Goal: Information Seeking & Learning: Learn about a topic

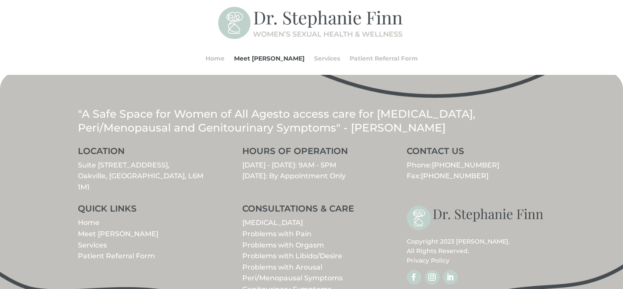
scroll to position [433, 0]
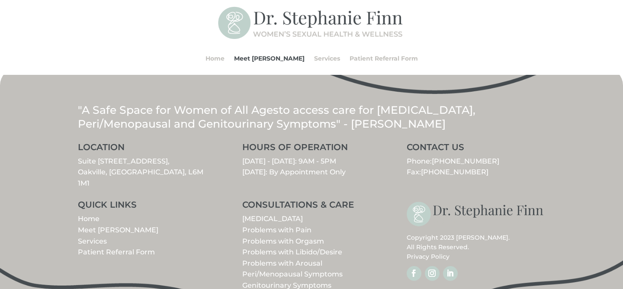
click at [290, 215] on link "[MEDICAL_DATA]" at bounding box center [272, 219] width 61 height 8
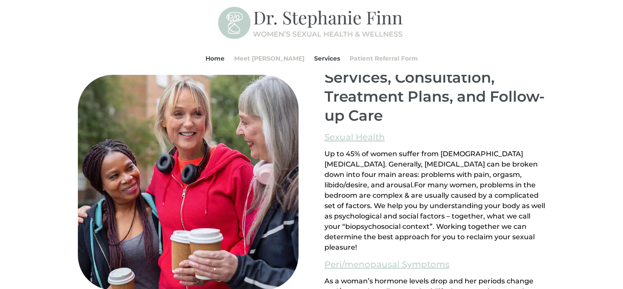
scroll to position [563, 0]
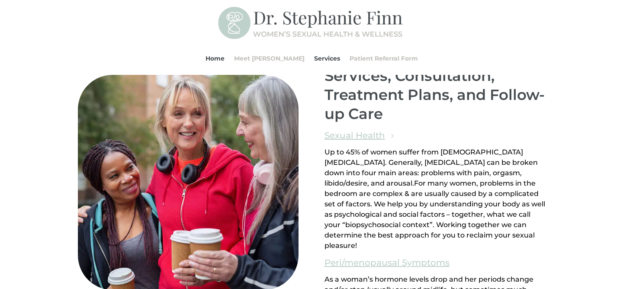
click at [353, 137] on link "Sexual Health" at bounding box center [354, 135] width 61 height 15
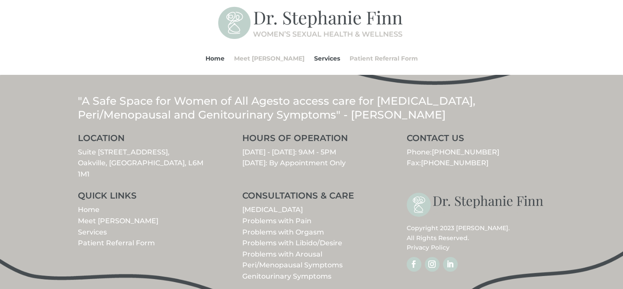
scroll to position [1054, 0]
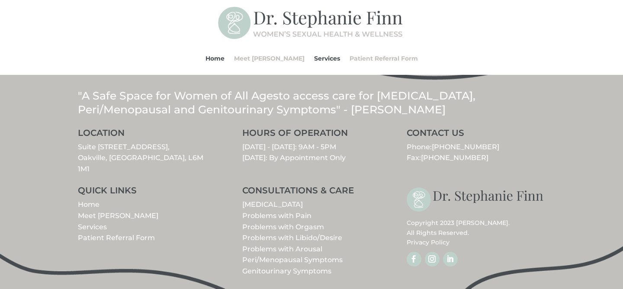
click at [305, 212] on link "Problems with Pain" at bounding box center [276, 216] width 69 height 8
click at [303, 223] on link "Problems with Orgasm" at bounding box center [283, 227] width 82 height 8
click at [305, 234] on link "Problems with Libido/Desire" at bounding box center [292, 238] width 100 height 8
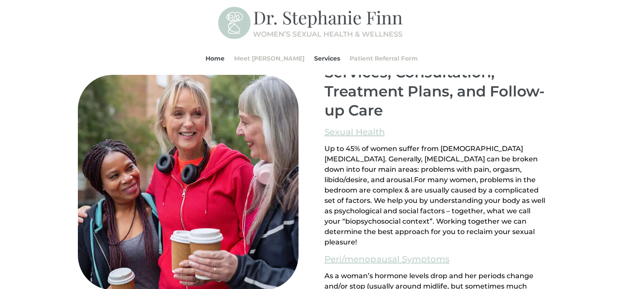
scroll to position [532, 0]
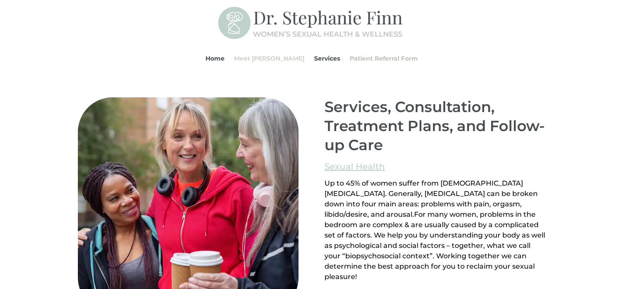
click at [280, 57] on link "Meet [PERSON_NAME]" at bounding box center [269, 58] width 71 height 33
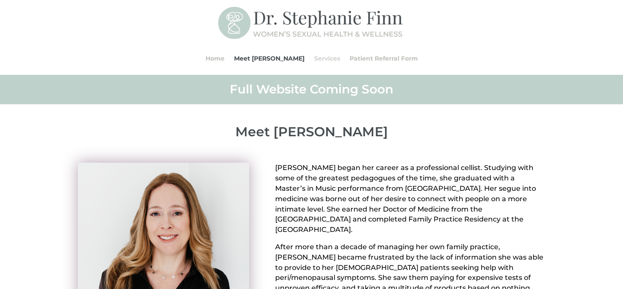
click at [314, 58] on link "Services" at bounding box center [327, 58] width 26 height 33
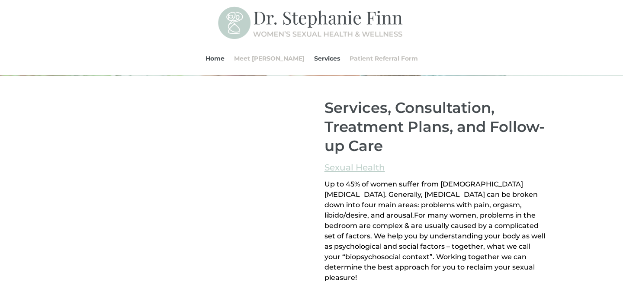
scroll to position [532, 0]
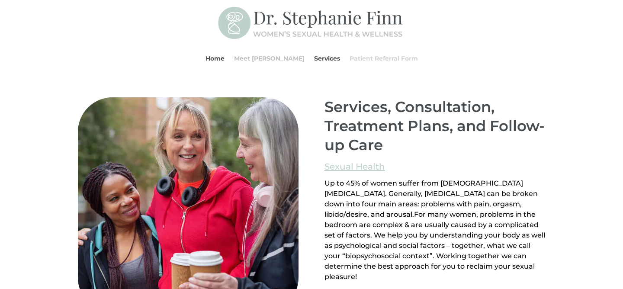
click at [353, 58] on link "Patient Referral Form" at bounding box center [384, 58] width 68 height 33
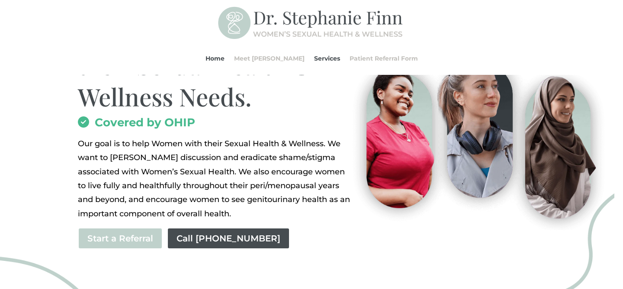
scroll to position [0, 0]
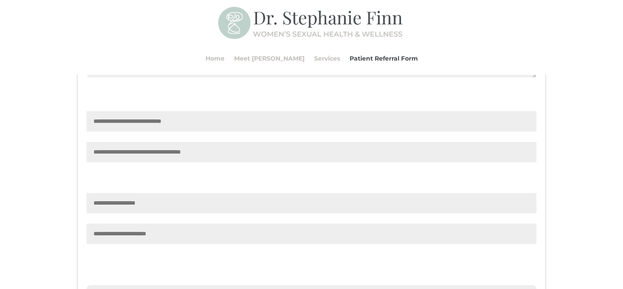
scroll to position [744, 0]
